Goal: Task Accomplishment & Management: Manage account settings

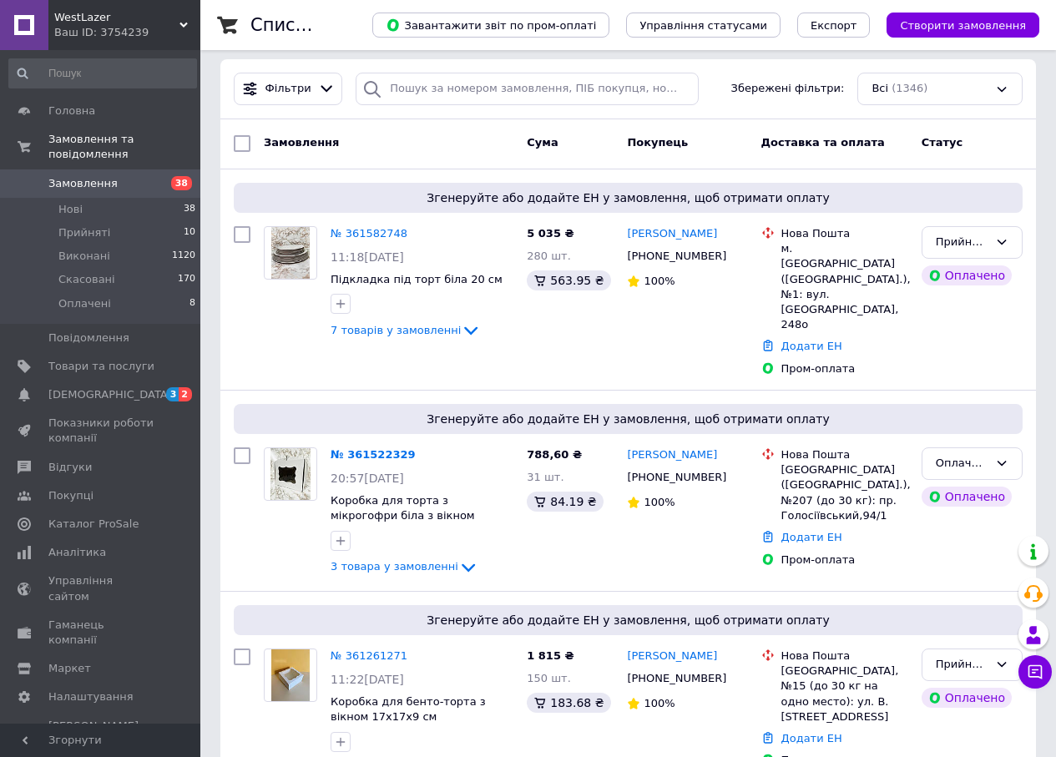
scroll to position [334, 0]
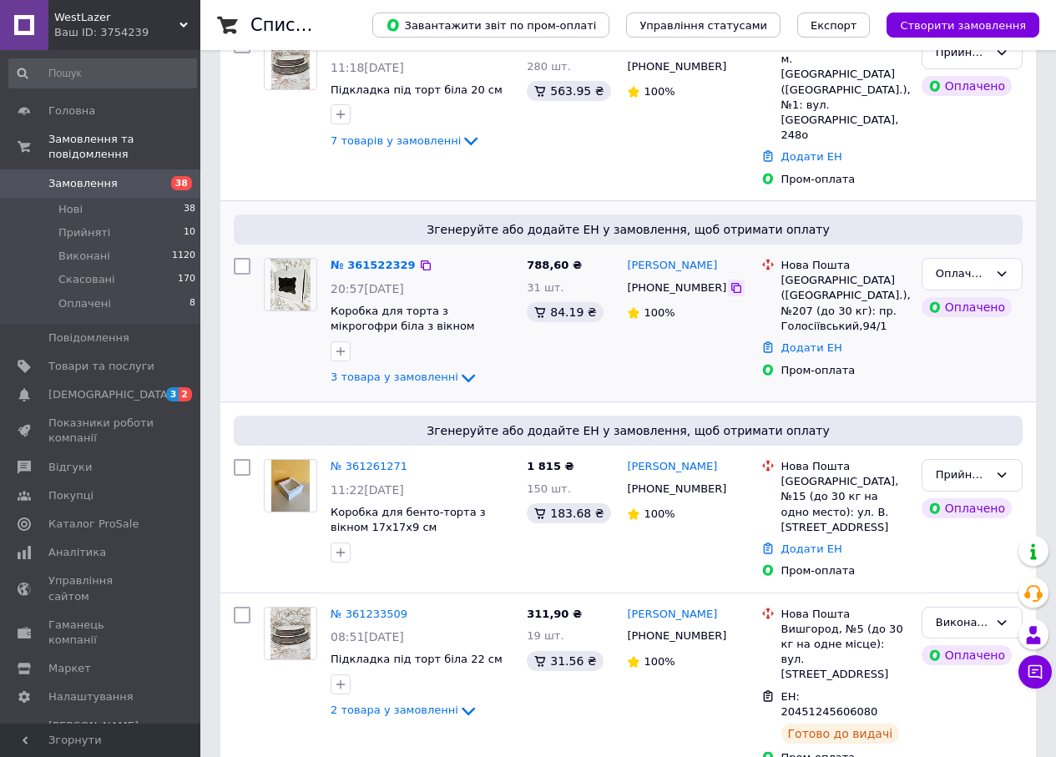
click at [731, 283] on icon at bounding box center [736, 288] width 10 height 10
click at [439, 371] on span "3 товара у замовленні" at bounding box center [394, 377] width 128 height 13
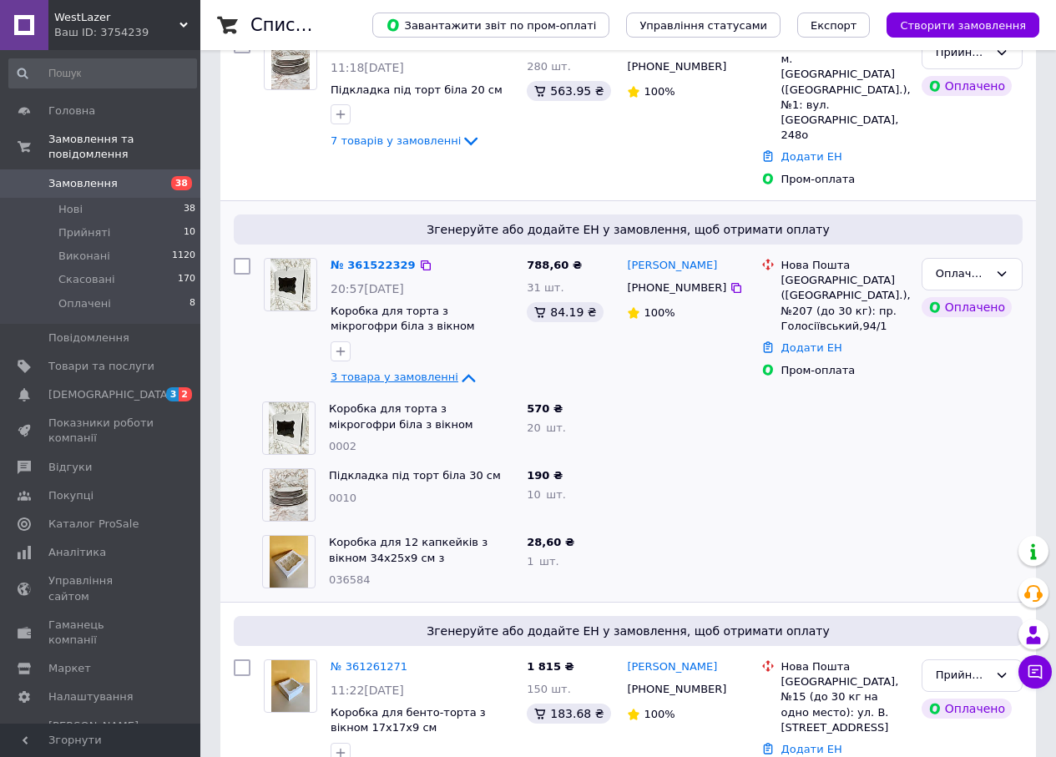
click at [439, 371] on span "3 товара у замовленні" at bounding box center [394, 377] width 128 height 13
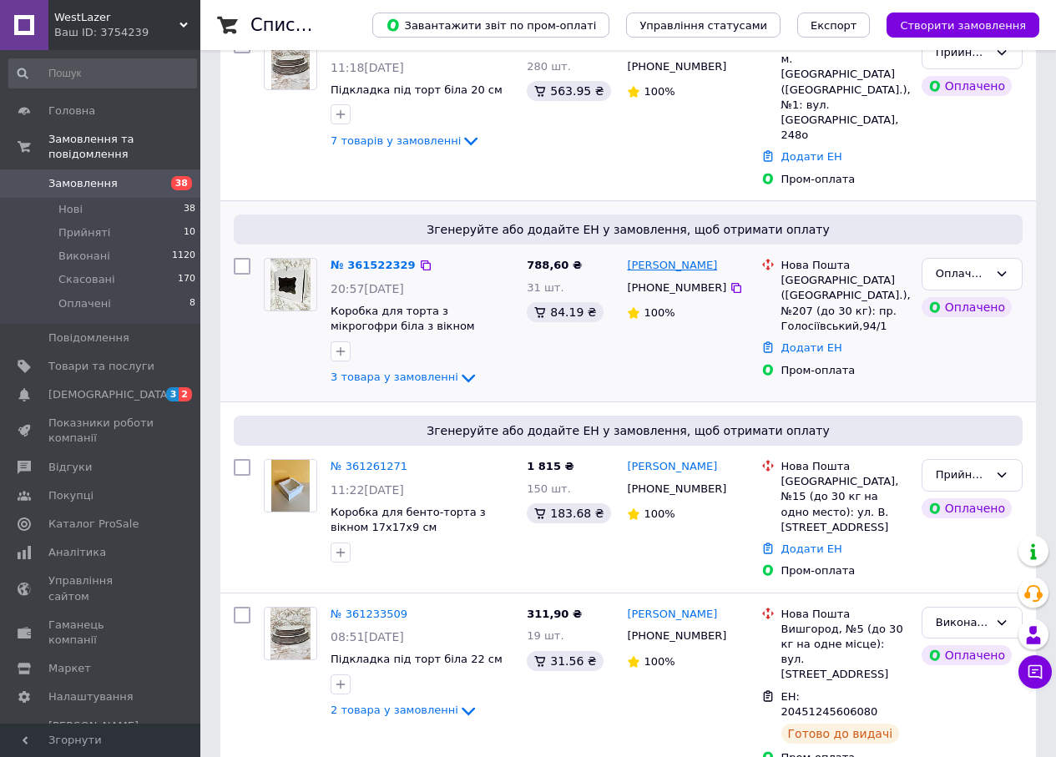
drag, startPoint x: 735, startPoint y: 230, endPoint x: 680, endPoint y: 234, distance: 55.2
click at [680, 256] on div "[PERSON_NAME]" at bounding box center [687, 265] width 124 height 19
copy link "[PERSON_NAME]"
drag, startPoint x: 623, startPoint y: 236, endPoint x: 674, endPoint y: 235, distance: 50.9
click at [674, 251] on div "[PERSON_NAME] [PHONE_NUMBER] 100%" at bounding box center [687, 323] width 134 height 144
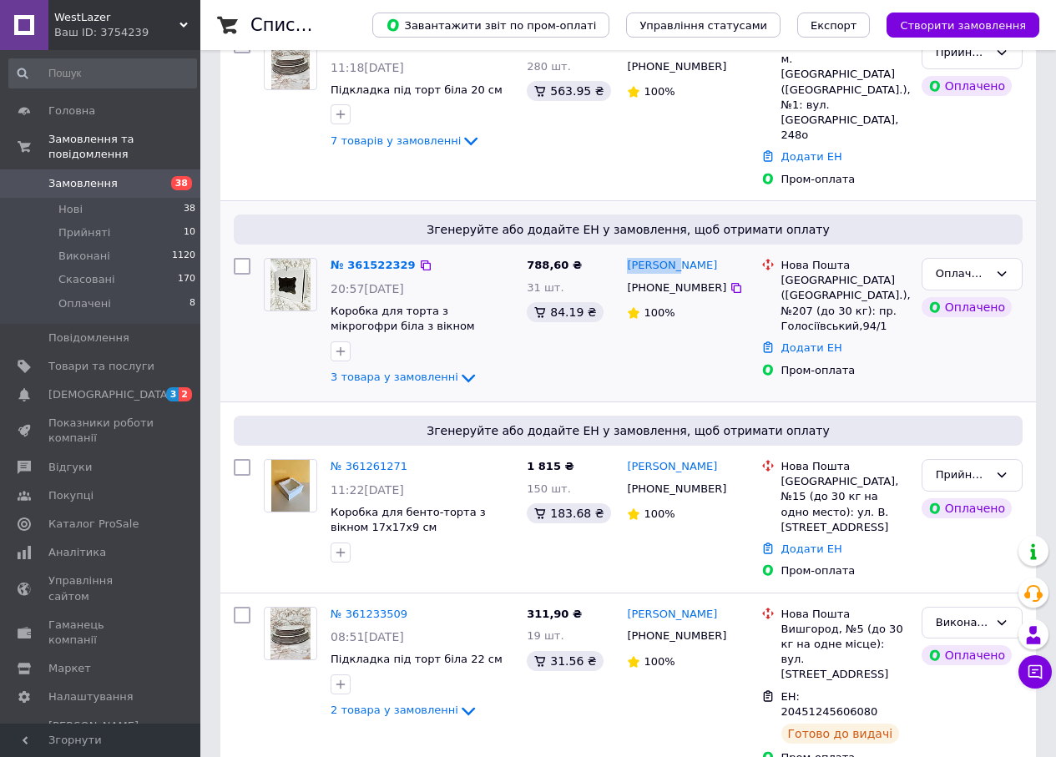
copy link "Вероника"
click at [787, 337] on div "Додати ЕН" at bounding box center [845, 348] width 134 height 23
click at [790, 341] on link "Додати ЕН" at bounding box center [811, 347] width 61 height 13
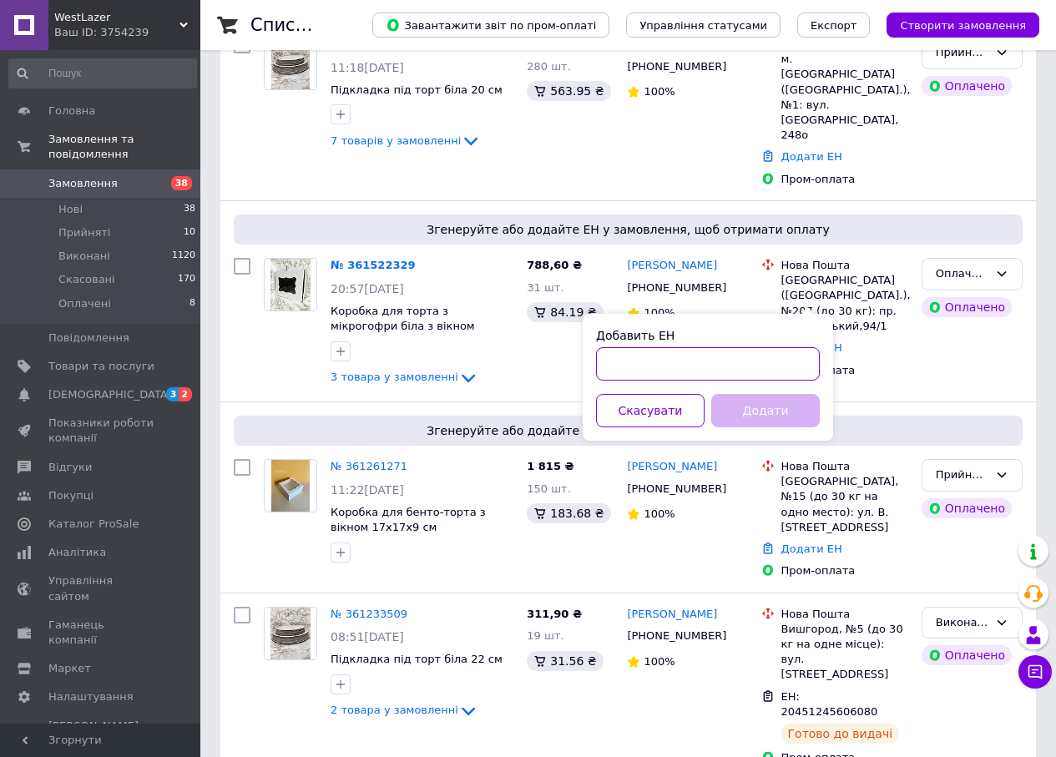
click at [661, 368] on input "Добавить ЕН" at bounding box center [708, 363] width 224 height 33
paste input "20451247360905"
type input "20451247360905"
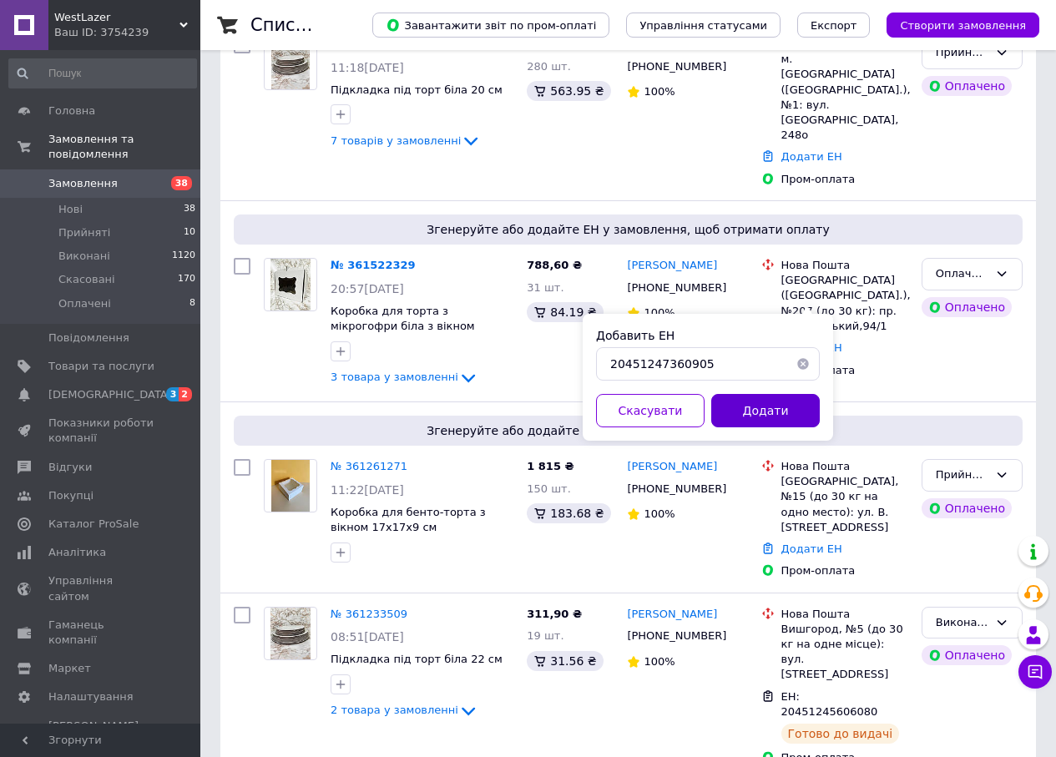
click at [759, 400] on button "Додати" at bounding box center [765, 410] width 108 height 33
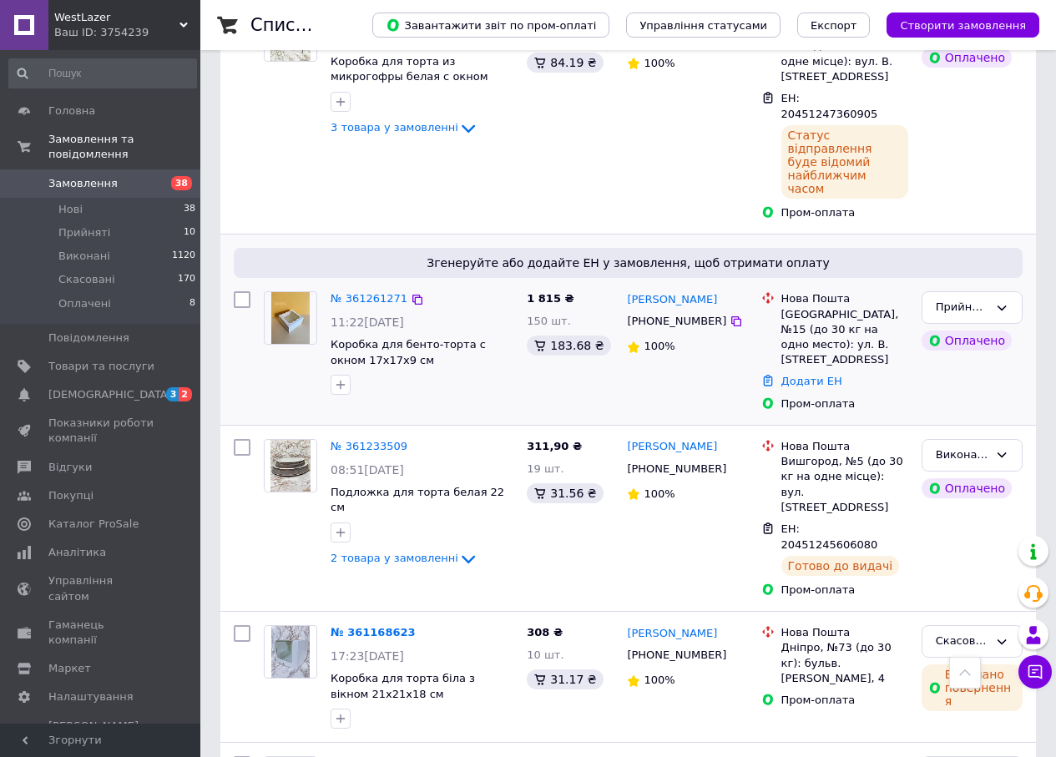
scroll to position [584, 0]
click at [731, 315] on icon at bounding box center [736, 320] width 10 height 10
drag, startPoint x: 717, startPoint y: 226, endPoint x: 690, endPoint y: 226, distance: 26.7
click at [729, 314] on icon at bounding box center [735, 320] width 13 height 13
drag, startPoint x: 729, startPoint y: 206, endPoint x: 680, endPoint y: 204, distance: 48.5
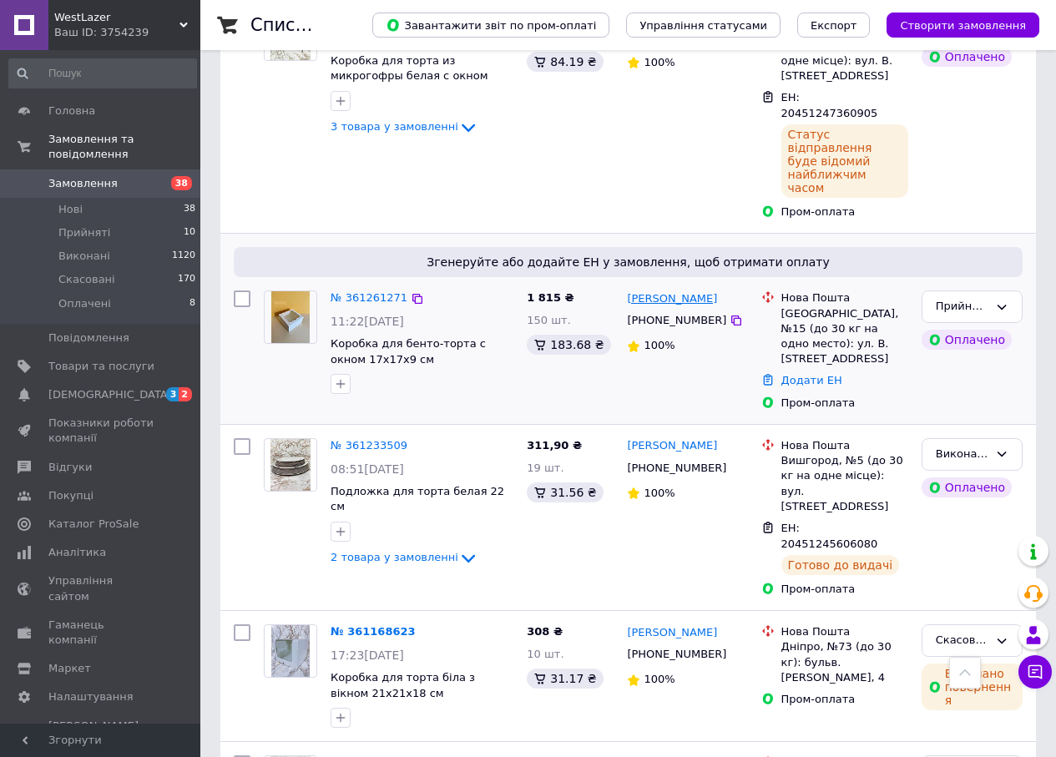
click at [680, 289] on div "[PERSON_NAME]" at bounding box center [687, 298] width 124 height 19
copy link "[PERSON_NAME]"
drag, startPoint x: 646, startPoint y: 210, endPoint x: 674, endPoint y: 213, distance: 27.7
click at [674, 284] on div "[PERSON_NAME] [PHONE_NUMBER] 100%" at bounding box center [687, 351] width 134 height 134
copy link "[PERSON_NAME]"
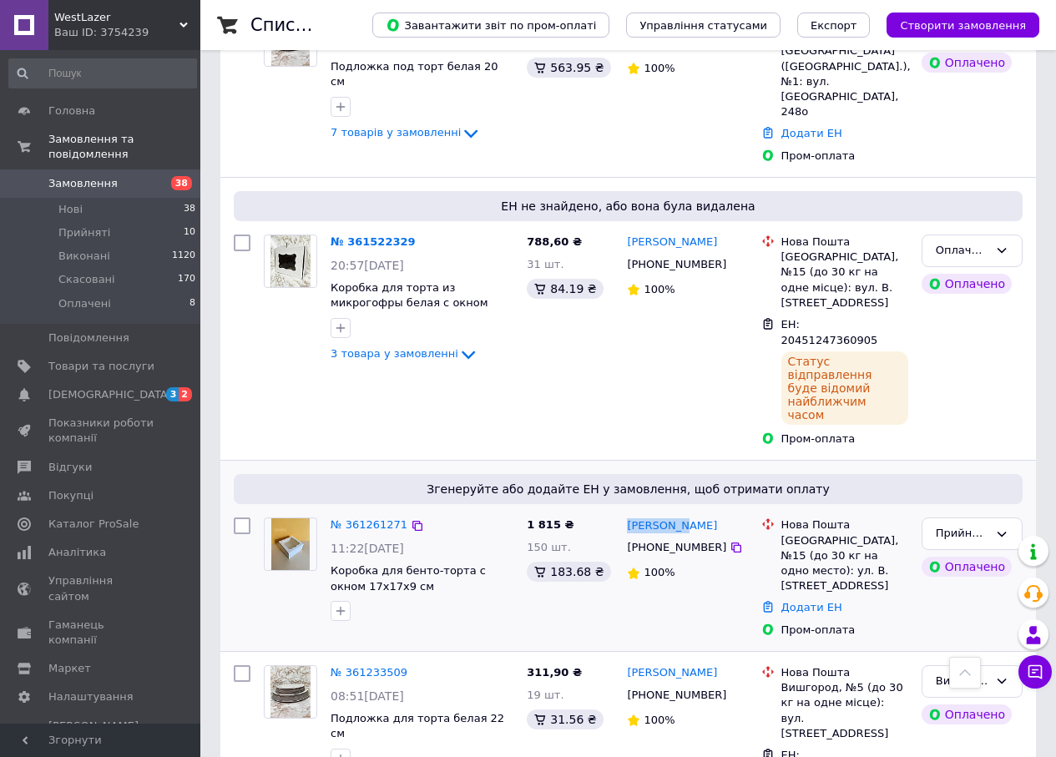
scroll to position [334, 0]
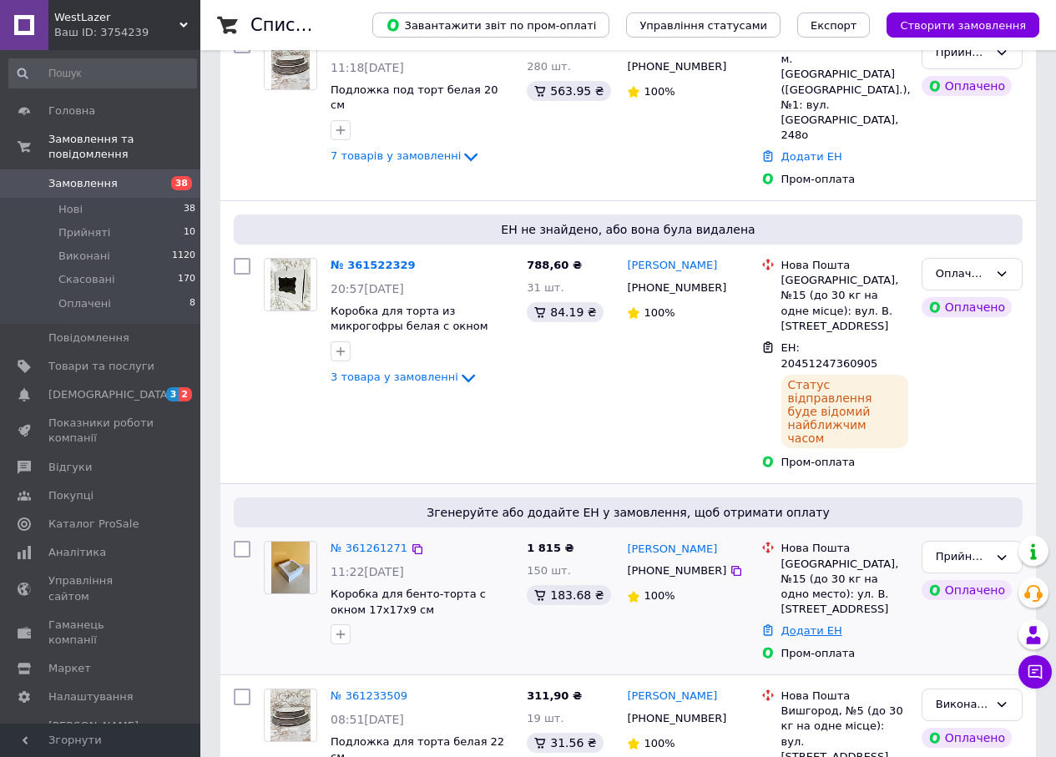
click at [814, 624] on link "Додати ЕН" at bounding box center [811, 630] width 61 height 13
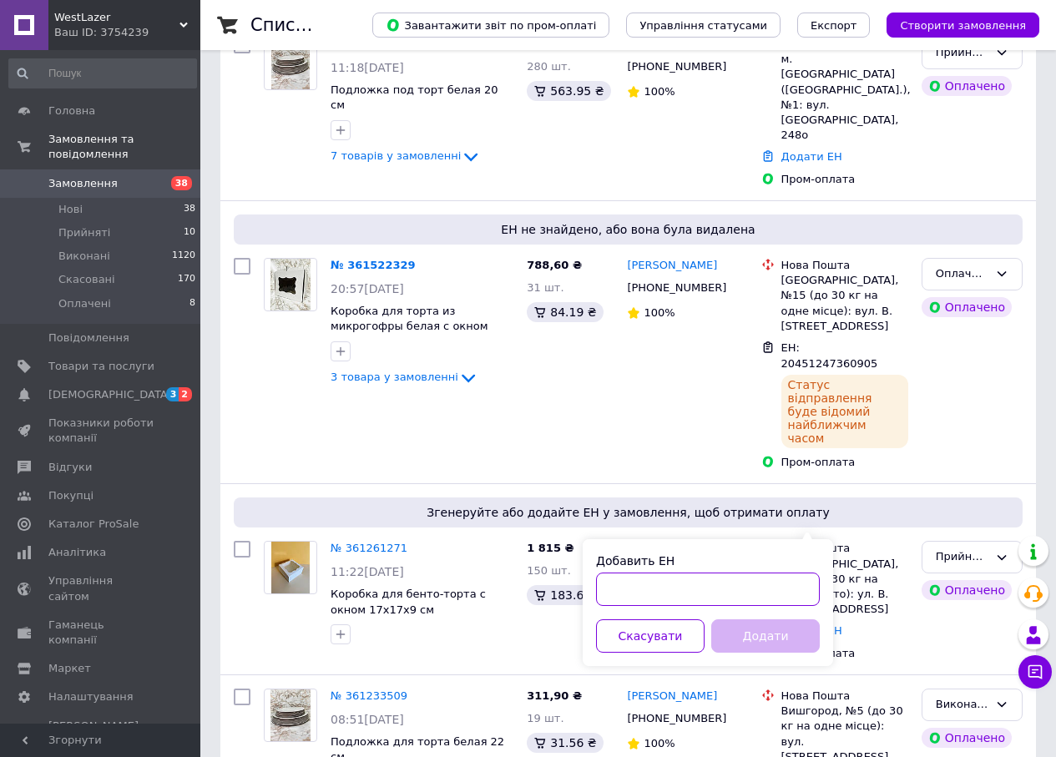
click at [774, 578] on input "Добавить ЕН" at bounding box center [708, 589] width 224 height 33
paste input "20451247362903"
type input "20451247362903"
click at [790, 627] on button "Додати" at bounding box center [765, 635] width 108 height 33
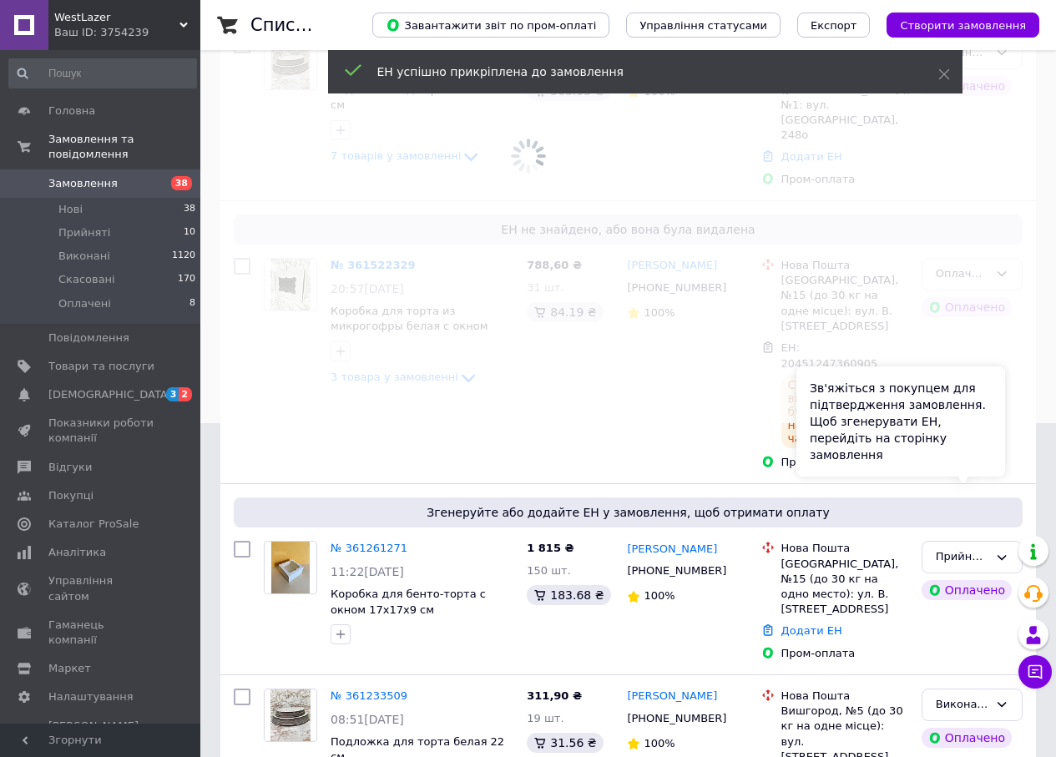
click at [957, 462] on div "Зв'яжіться з покупцем для підтвердження замовлення. Щоб згенерувати ЕН, перейді…" at bounding box center [900, 421] width 209 height 110
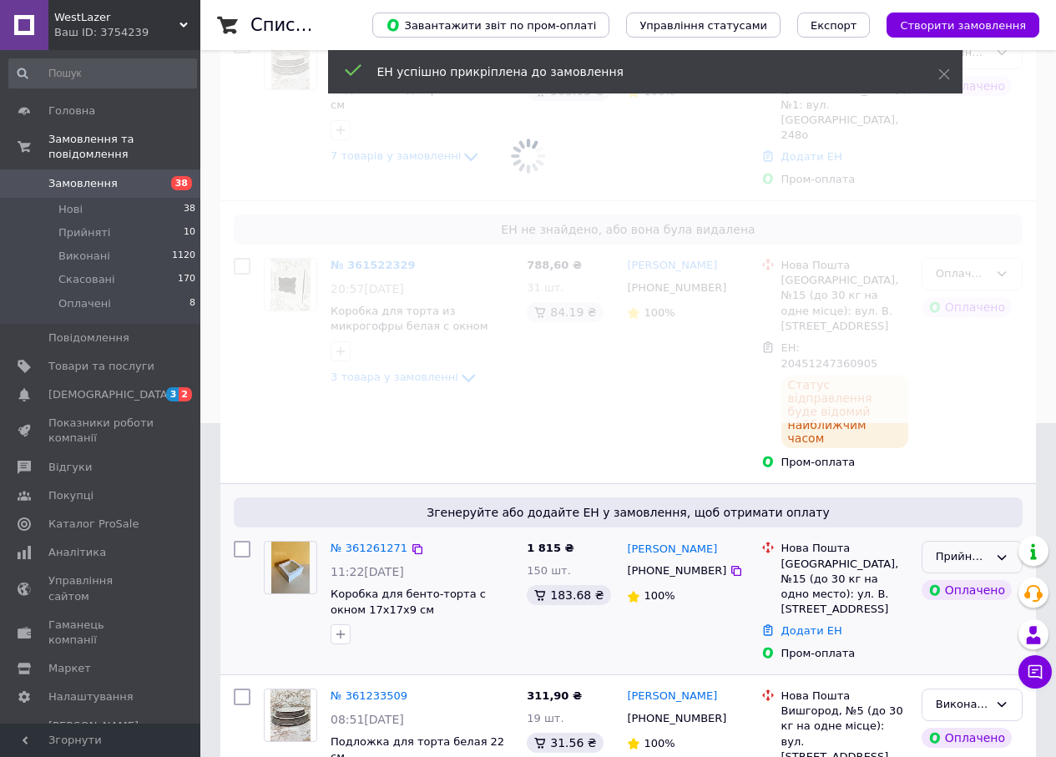
click at [1011, 541] on div "Прийнято" at bounding box center [971, 557] width 101 height 33
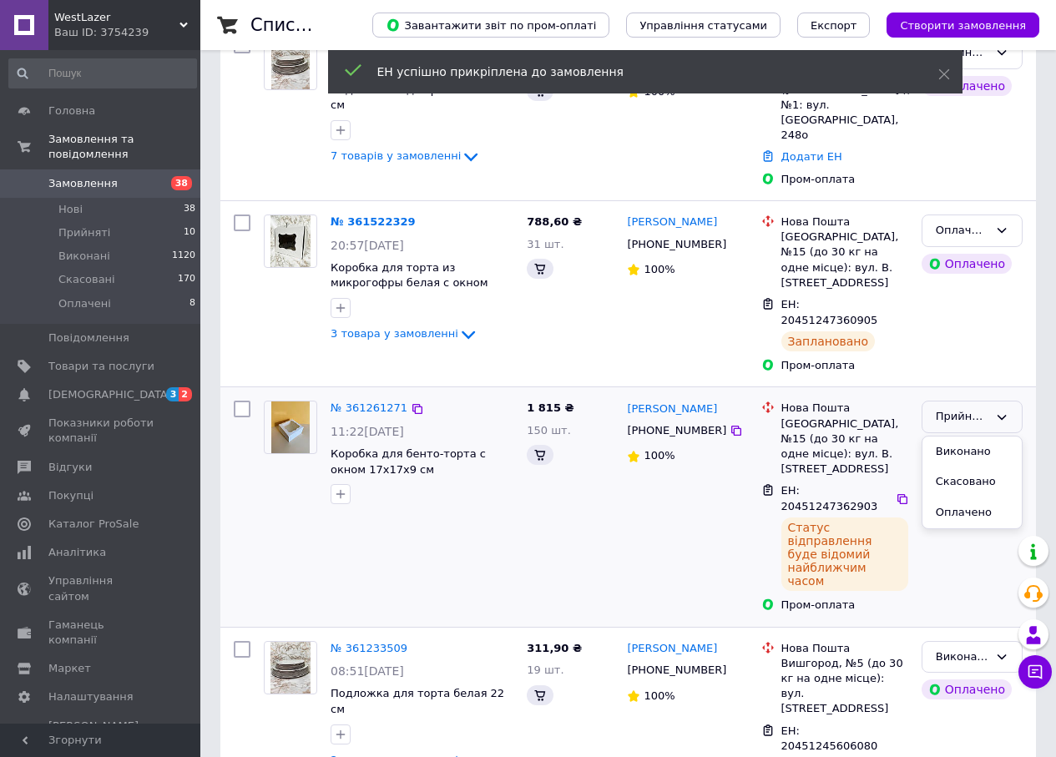
click at [978, 497] on div "Прийнято Виконано Скасовано Оплачено Оплачено" at bounding box center [972, 506] width 114 height 225
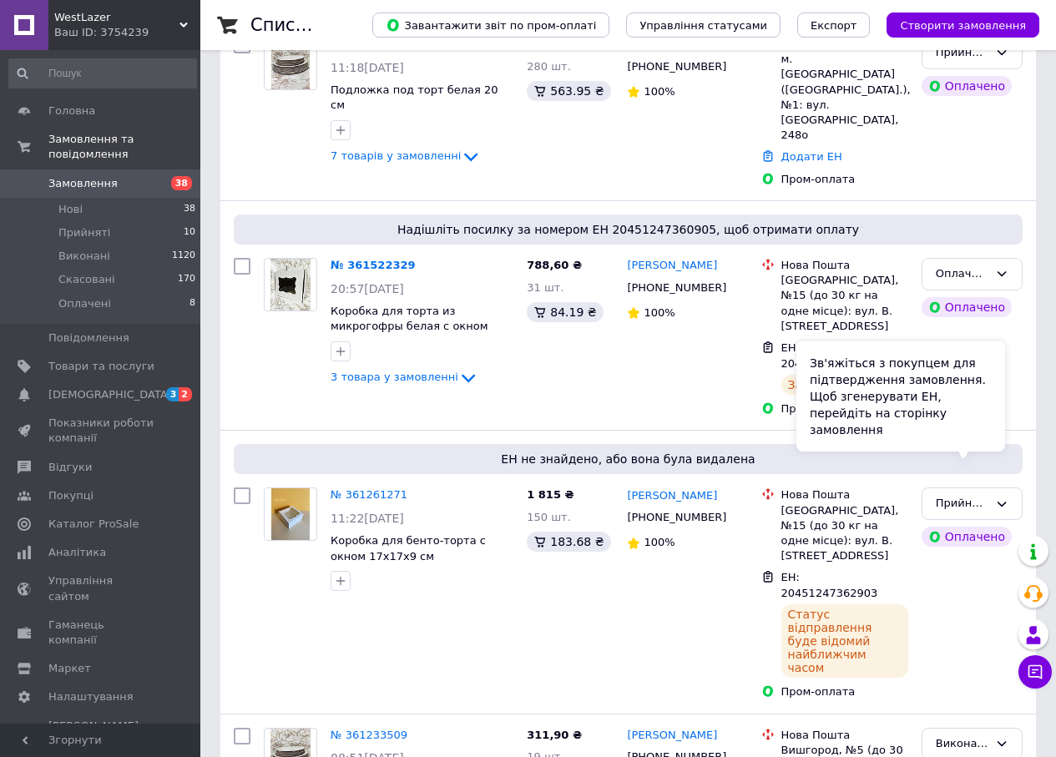
scroll to position [501, 0]
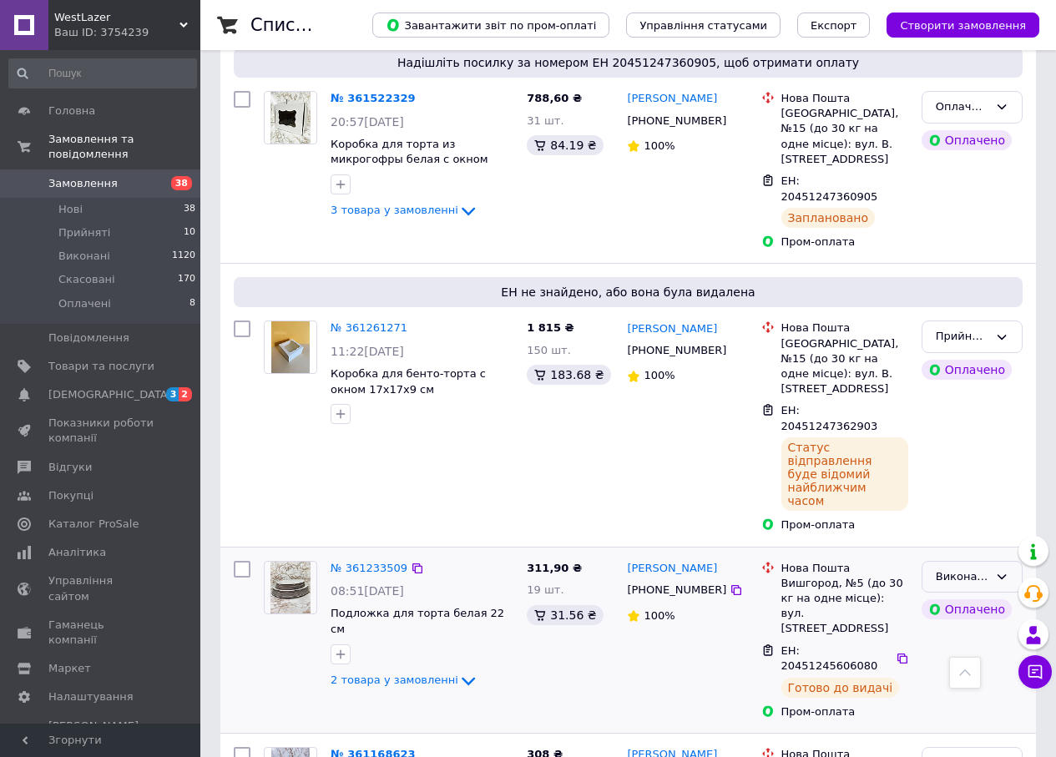
click at [1009, 561] on div "Виконано" at bounding box center [971, 577] width 101 height 33
click at [988, 596] on li "Прийнято" at bounding box center [971, 611] width 99 height 31
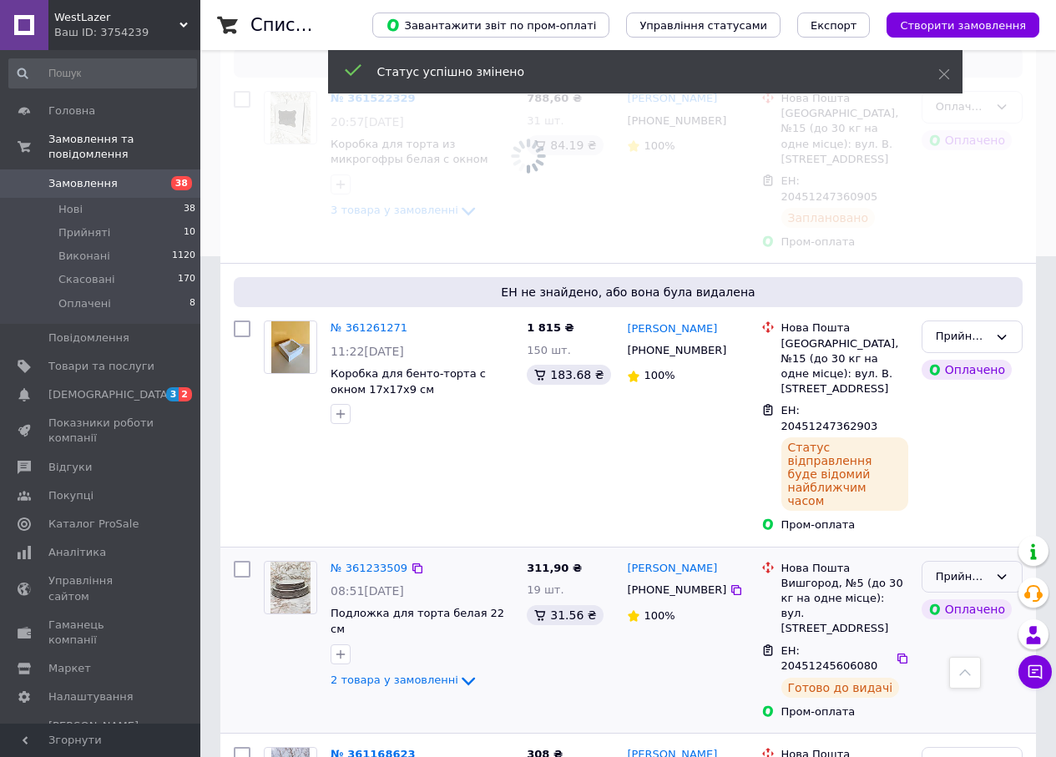
click at [1002, 570] on icon at bounding box center [1001, 576] width 13 height 13
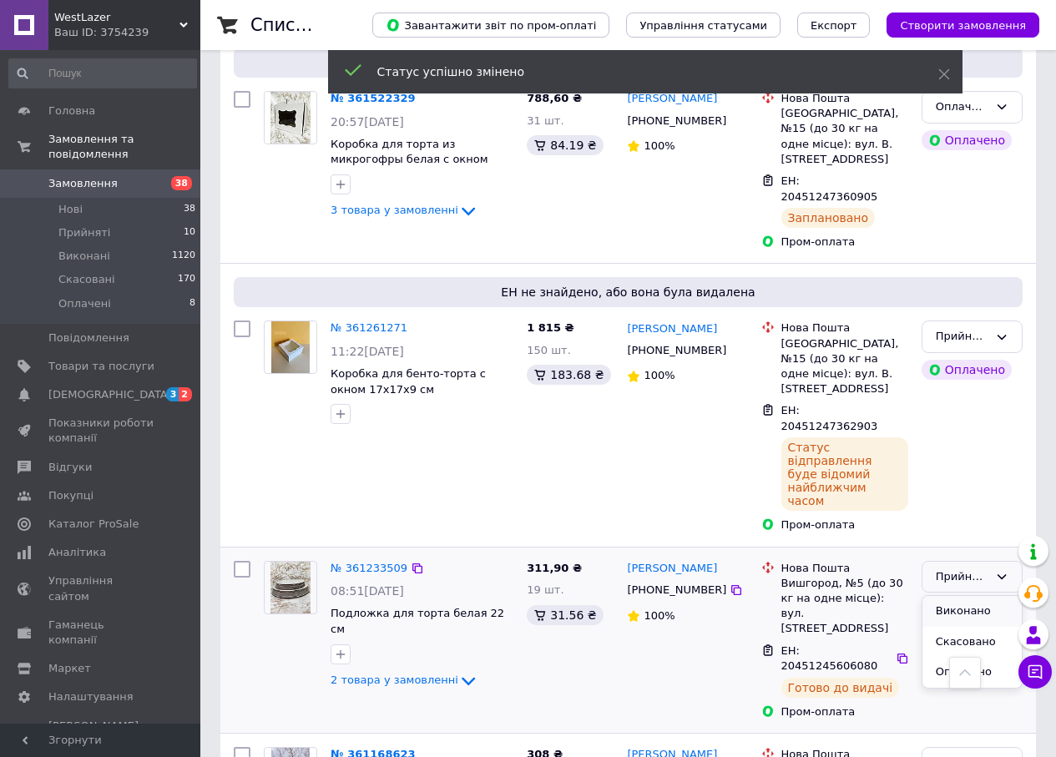
click at [971, 596] on li "Виконано" at bounding box center [971, 611] width 99 height 31
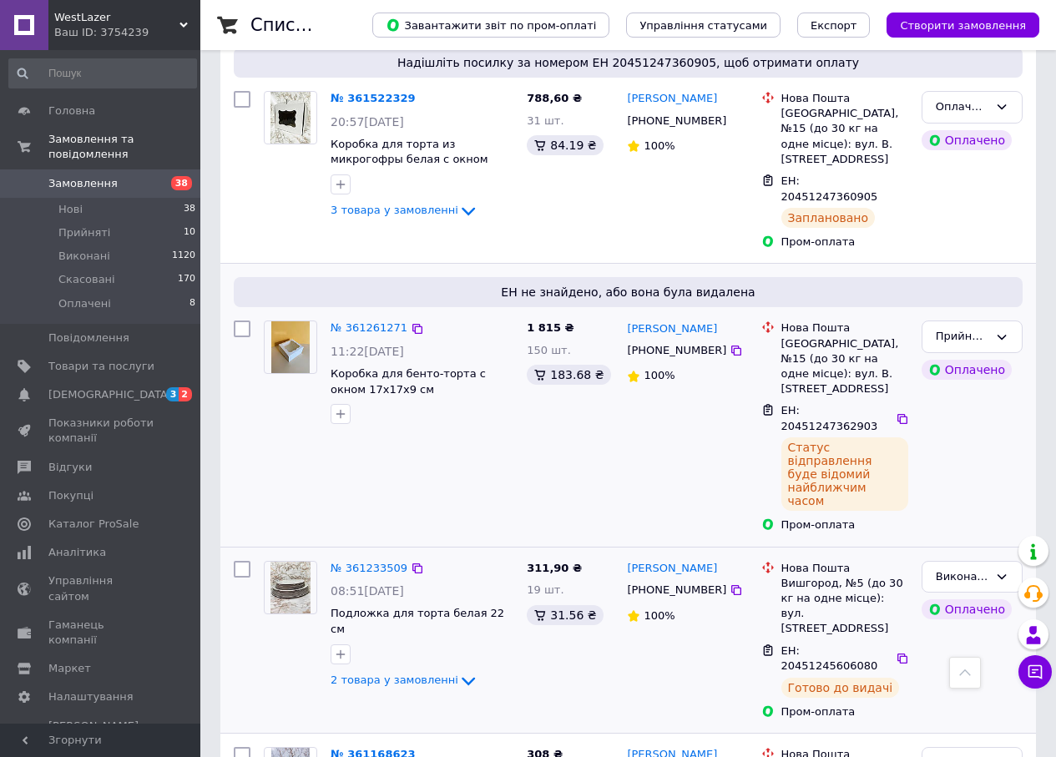
click at [1003, 364] on div "Прийнято Оплачено" at bounding box center [972, 426] width 114 height 225
click at [996, 330] on icon at bounding box center [1001, 336] width 13 height 13
click at [959, 356] on li "Виконано" at bounding box center [971, 371] width 99 height 31
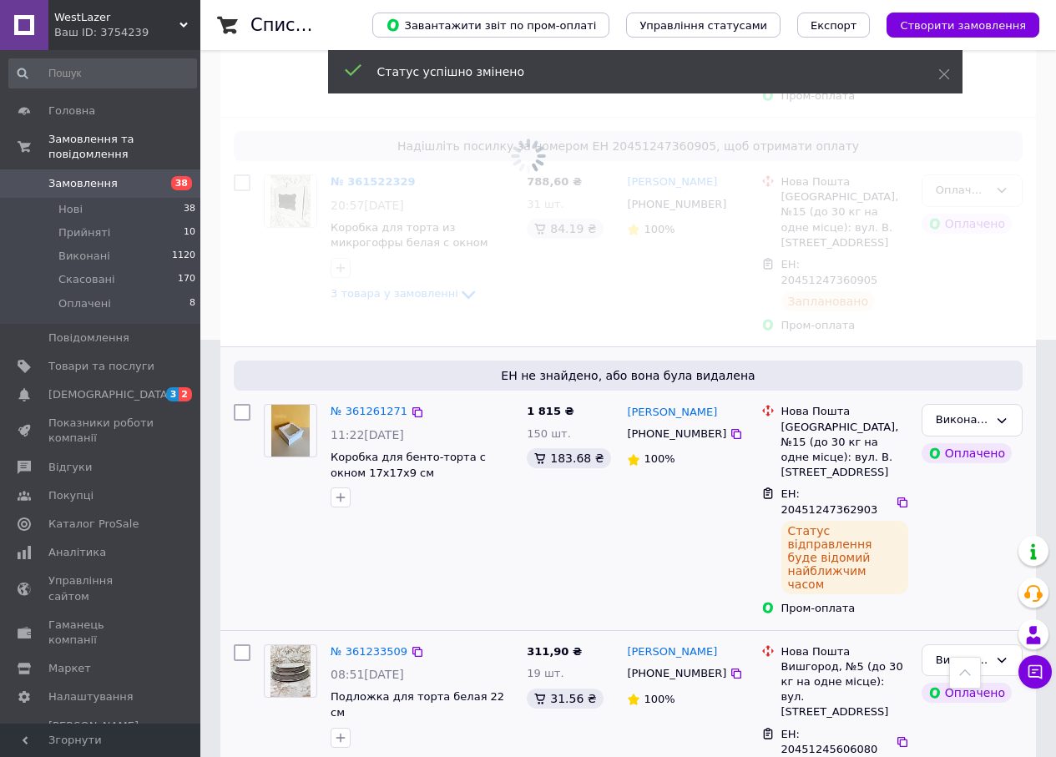
scroll to position [334, 0]
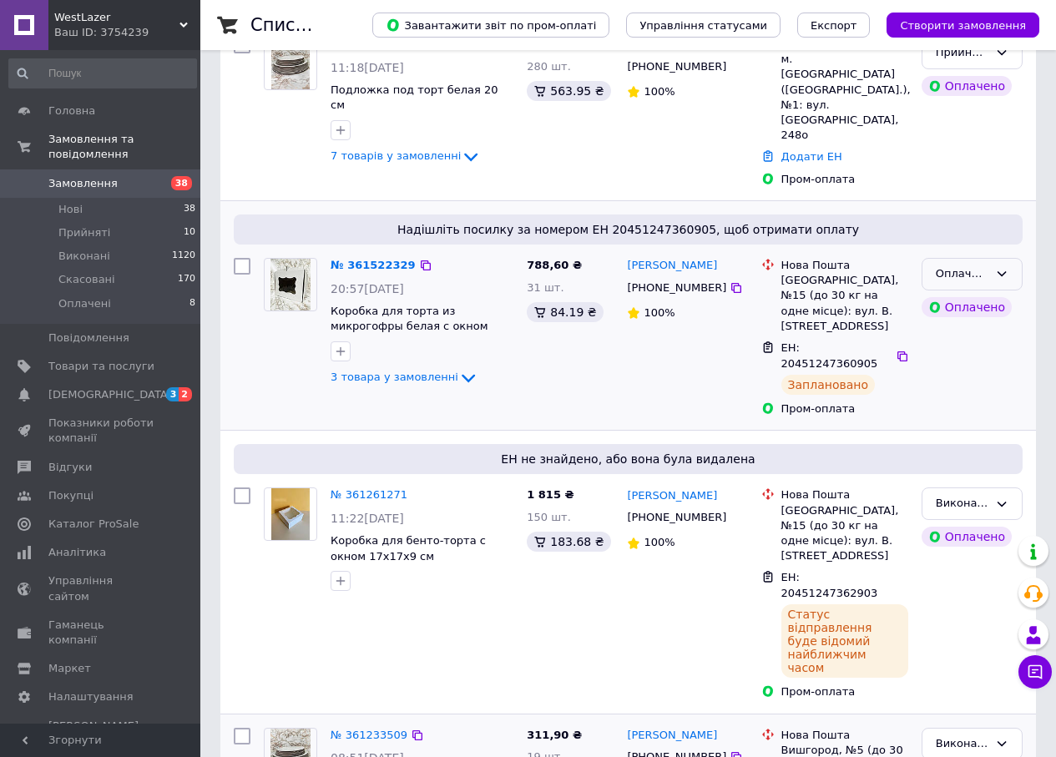
click at [996, 267] on icon at bounding box center [1001, 273] width 13 height 13
click at [972, 324] on li "Виконано" at bounding box center [971, 339] width 99 height 31
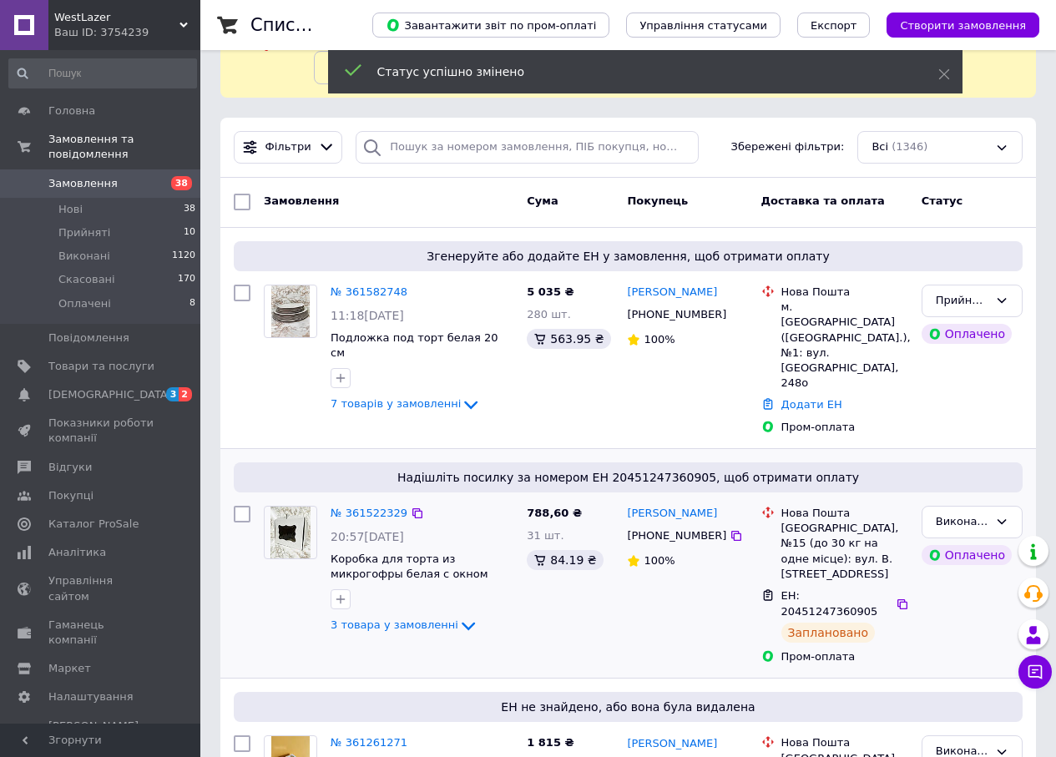
scroll to position [83, 0]
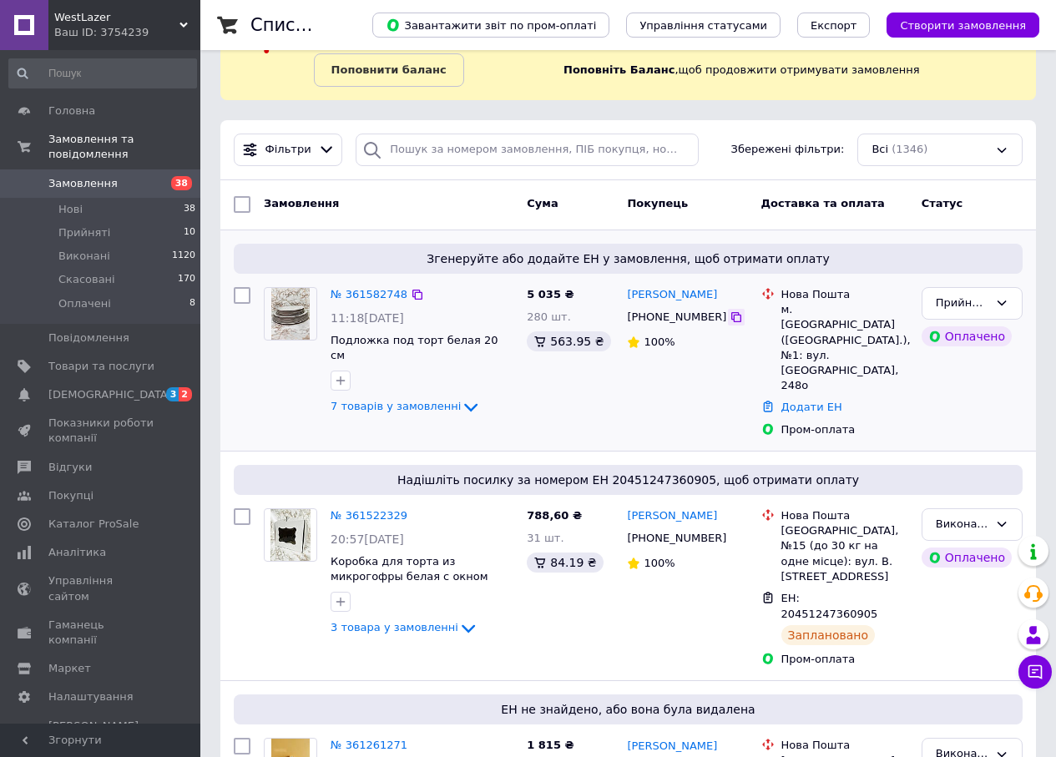
click at [729, 320] on icon at bounding box center [735, 316] width 13 height 13
click at [464, 404] on icon at bounding box center [470, 408] width 13 height 8
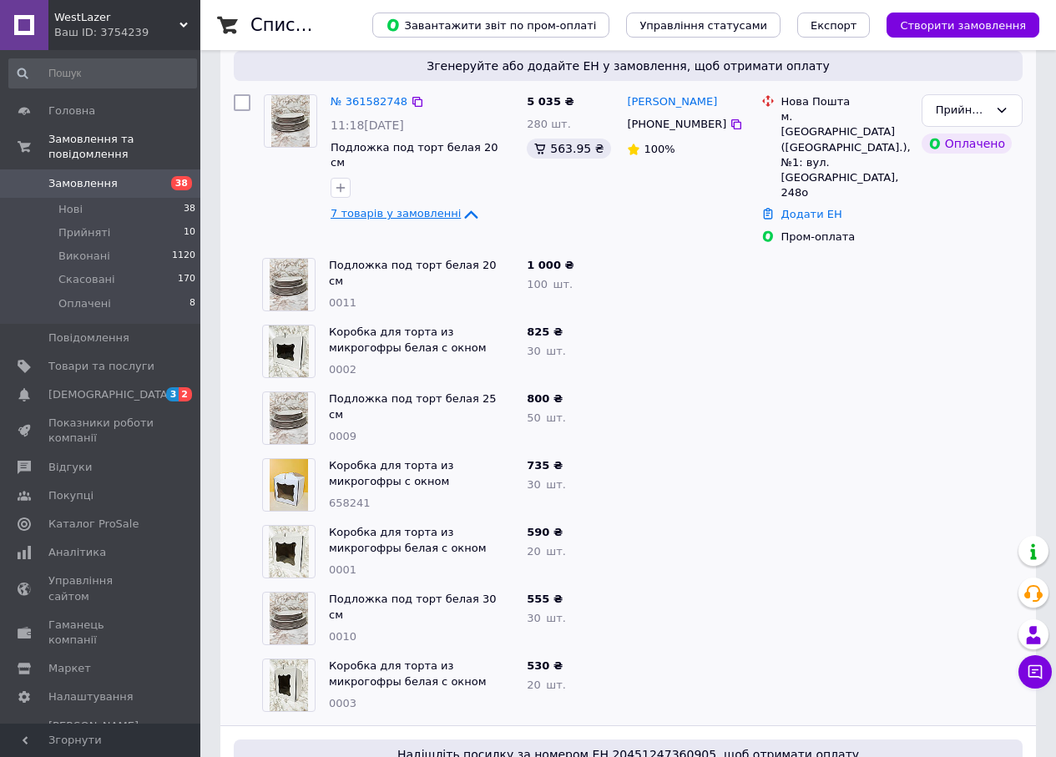
scroll to position [250, 0]
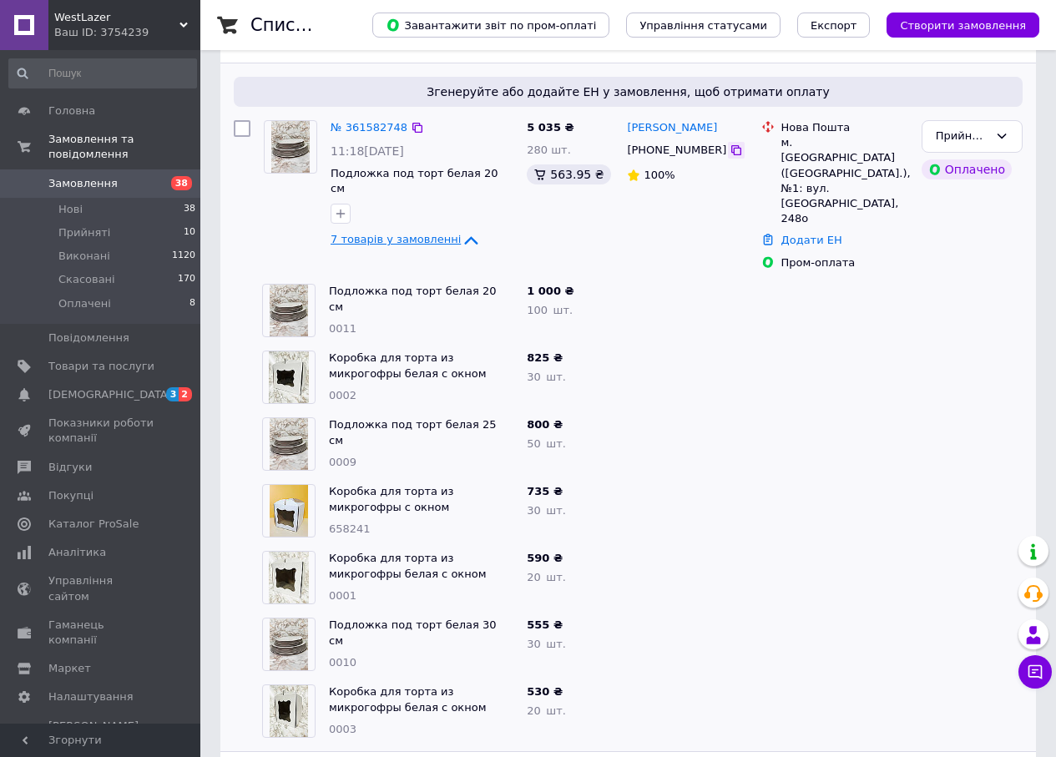
click at [729, 152] on icon at bounding box center [735, 150] width 13 height 13
drag, startPoint x: 729, startPoint y: 131, endPoint x: 683, endPoint y: 132, distance: 46.7
click at [683, 132] on div "[PERSON_NAME]" at bounding box center [671, 128] width 93 height 19
copy link "[PERSON_NAME]"
drag, startPoint x: 620, startPoint y: 130, endPoint x: 678, endPoint y: 134, distance: 57.7
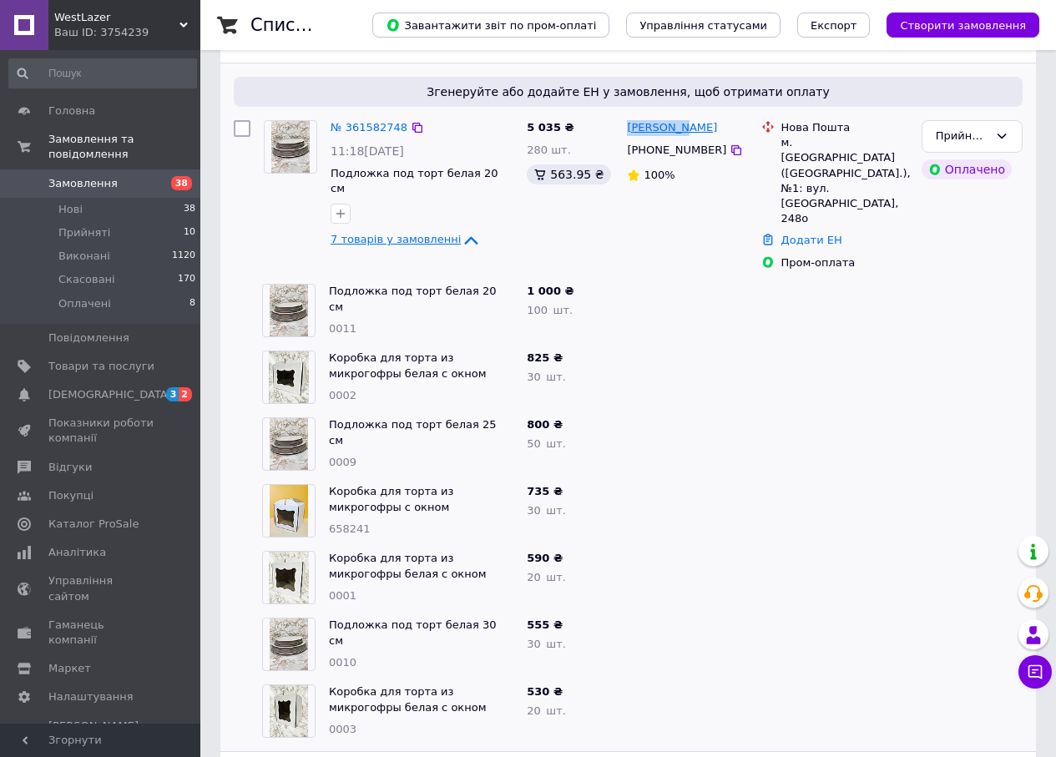
click at [678, 134] on div "[PERSON_NAME] [PHONE_NUMBER] 100%" at bounding box center [687, 196] width 134 height 164
copy link "Валентина"
click at [795, 234] on link "Додати ЕН" at bounding box center [811, 240] width 61 height 13
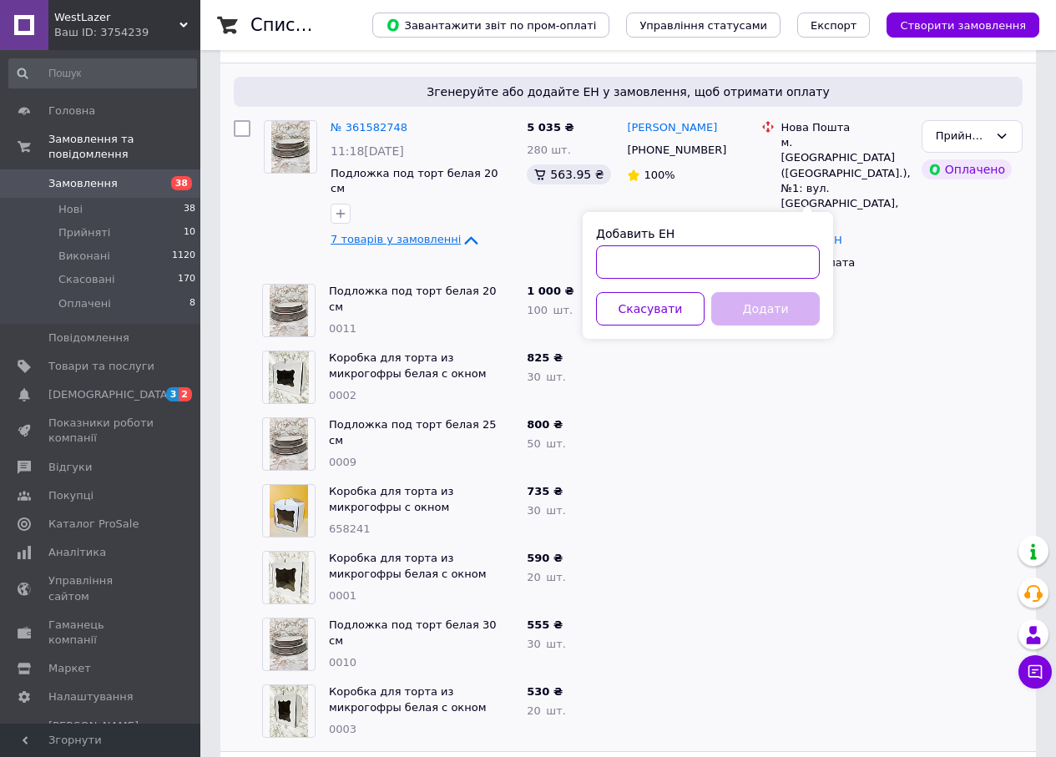
click at [726, 260] on input "Добавить ЕН" at bounding box center [708, 261] width 224 height 33
paste input "20451247366376"
type input "20451247366376"
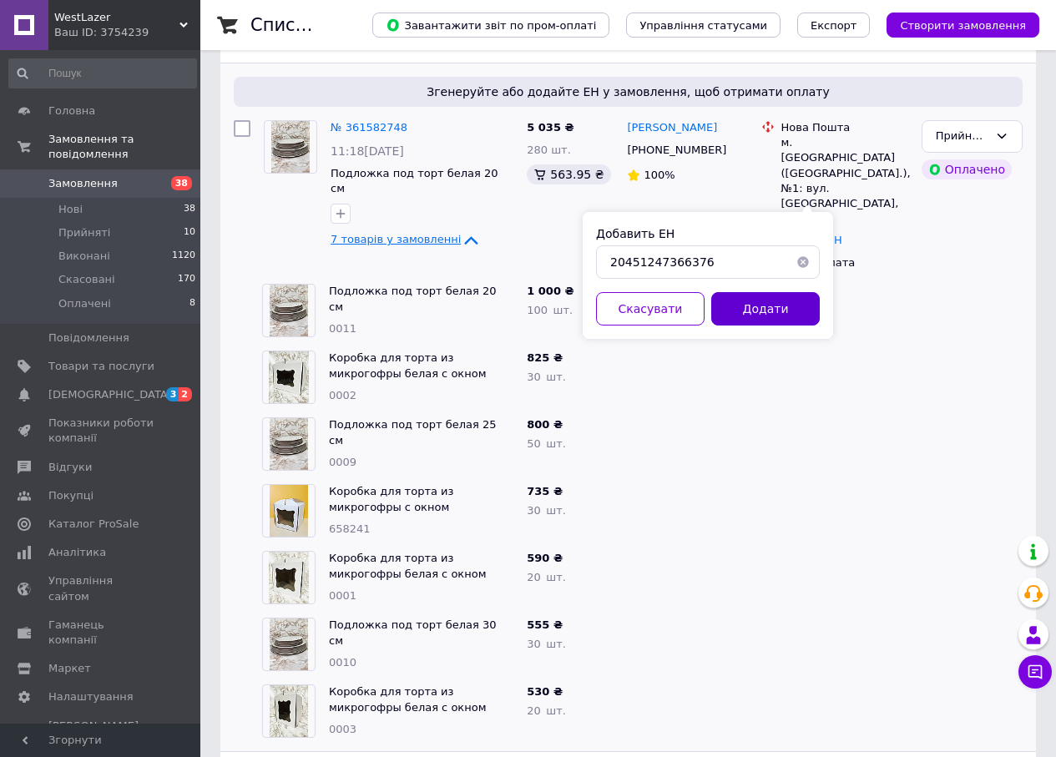
click at [739, 316] on button "Додати" at bounding box center [765, 308] width 108 height 33
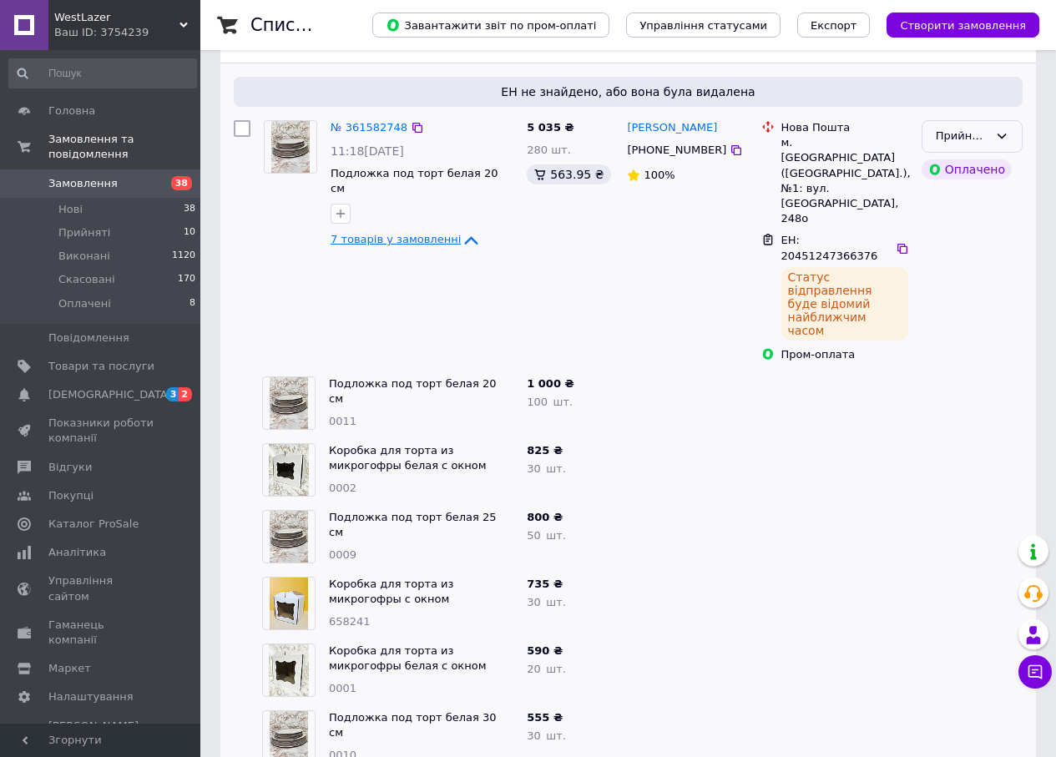
click at [1010, 134] on div "Прийнято" at bounding box center [971, 136] width 101 height 33
click at [985, 164] on li "Виконано" at bounding box center [971, 171] width 99 height 31
